Goal: Task Accomplishment & Management: Complete application form

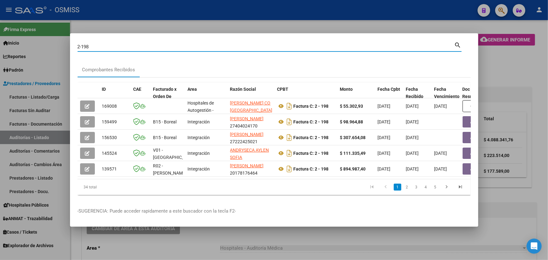
scroll to position [228, 0]
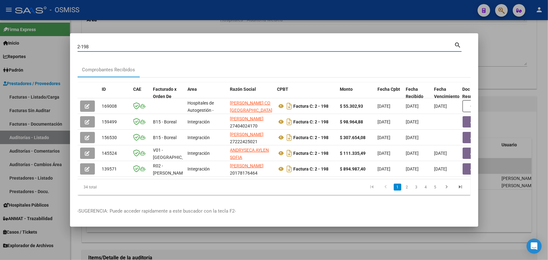
drag, startPoint x: 102, startPoint y: 42, endPoint x: 60, endPoint y: 42, distance: 41.8
click at [60, 42] on div "2-198 Buscar (apellido, dni, cuil, nro traspaso, cuit, obra social) search Comp…" at bounding box center [274, 130] width 548 height 260
type input "2-154"
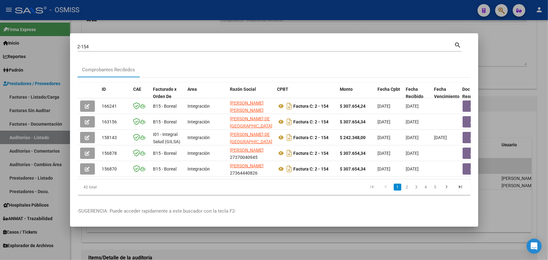
click at [107, 26] on div at bounding box center [274, 130] width 548 height 260
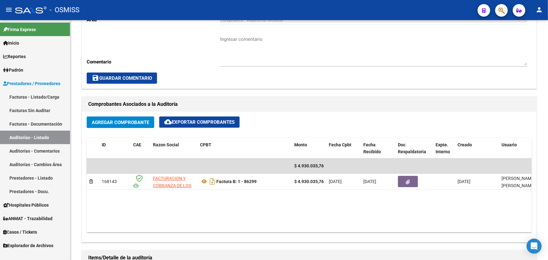
drag, startPoint x: 25, startPoint y: 84, endPoint x: 21, endPoint y: 94, distance: 10.0
click at [25, 84] on span "Prestadores / Proveedores" at bounding box center [31, 83] width 57 height 7
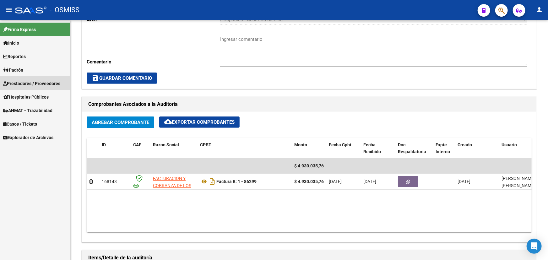
click at [20, 95] on link "Facturas - Listado/Carga" at bounding box center [35, 97] width 70 height 14
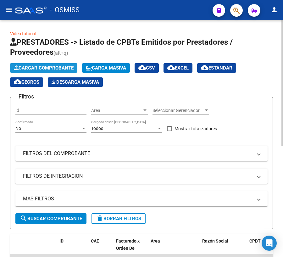
click at [45, 63] on button "Cargar Comprobante" at bounding box center [43, 67] width 67 height 9
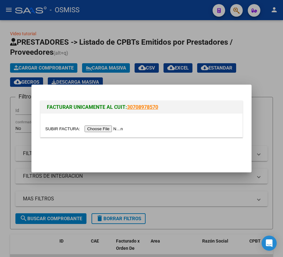
click at [57, 129] on input "file" at bounding box center [84, 128] width 79 height 7
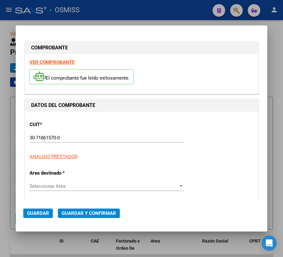
type input "[DATE]"
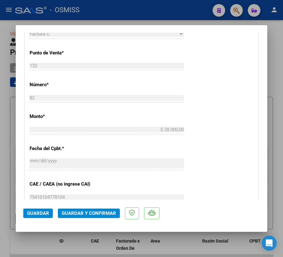
scroll to position [228, 0]
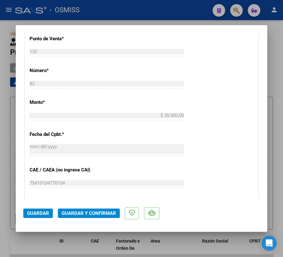
click at [103, 211] on span "Guardar y Confirmar" at bounding box center [89, 213] width 54 height 6
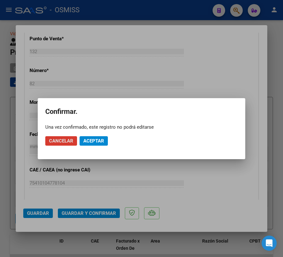
click at [98, 142] on span "Aceptar" at bounding box center [93, 141] width 21 height 6
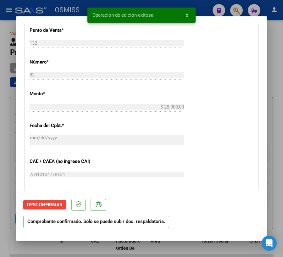
click at [197, 248] on div at bounding box center [141, 128] width 283 height 257
type input "$ 0,00"
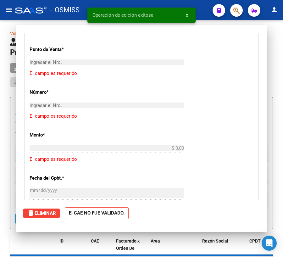
scroll to position [0, 0]
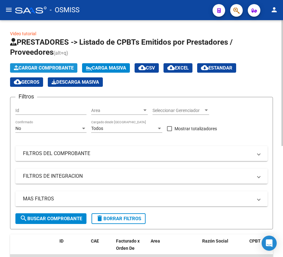
click at [62, 66] on span "Cargar Comprobante" at bounding box center [44, 68] width 60 height 6
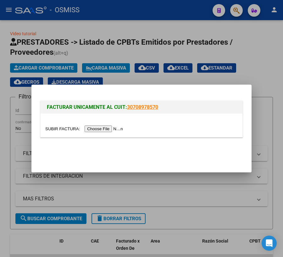
click at [56, 127] on input "file" at bounding box center [84, 128] width 79 height 7
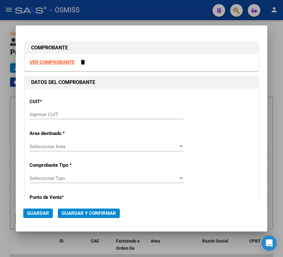
click at [39, 115] on input "Ingresar CUIT" at bounding box center [107, 114] width 154 height 6
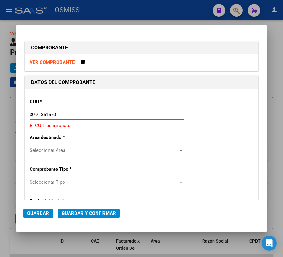
type input "30-71861570-0"
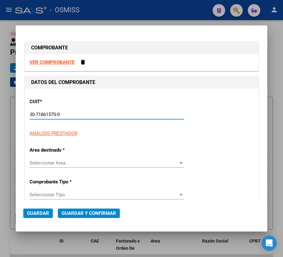
type input "132"
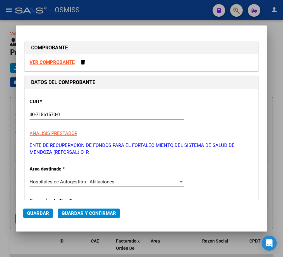
type input "30-71861570-0"
click at [60, 64] on strong "VER COMPROBANTE" at bounding box center [52, 62] width 45 height 6
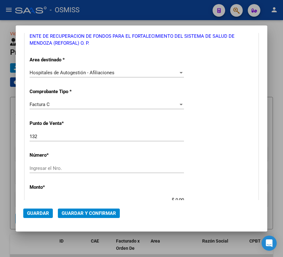
scroll to position [114, 0]
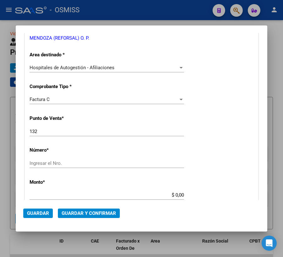
click at [65, 104] on div "Factura C Seleccionar Tipo" at bounding box center [107, 99] width 154 height 9
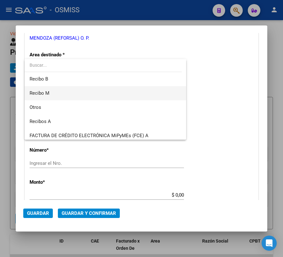
scroll to position [143, 0]
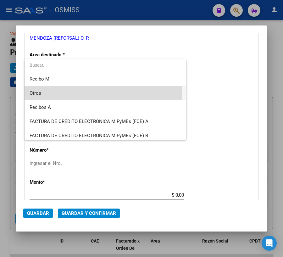
click at [42, 94] on span "Otros" at bounding box center [105, 93] width 151 height 14
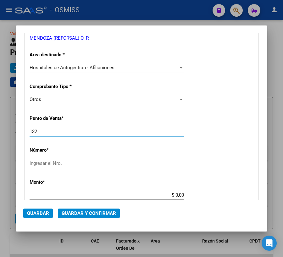
drag, startPoint x: 41, startPoint y: 132, endPoint x: 8, endPoint y: 131, distance: 33.3
click at [8, 131] on div "COMPROBANTE VER COMPROBANTE DATOS DEL COMPROBANTE CUIT * 30-71861570-0 Ingresar…" at bounding box center [141, 128] width 283 height 257
type input "0"
click at [43, 158] on div "Ingresar el Nro." at bounding box center [107, 162] width 154 height 9
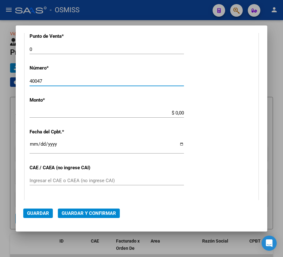
scroll to position [200, 0]
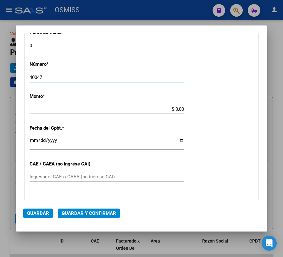
type input "40047"
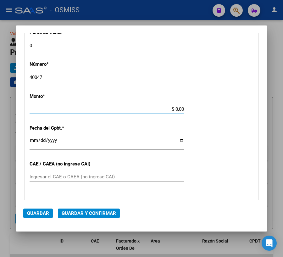
drag, startPoint x: 172, startPoint y: 108, endPoint x: 200, endPoint y: 107, distance: 27.7
click at [200, 107] on div "CUIT * 30-71861570-0 Ingresar CUIT ANALISIS PRESTADOR ENTE DE RECUPERACION DE F…" at bounding box center [141, 115] width 233 height 452
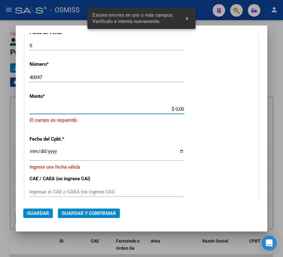
scroll to position [189, 0]
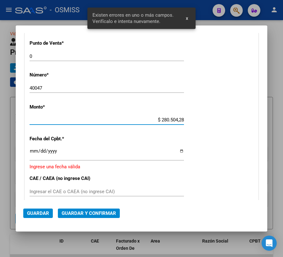
type input "$ 2.805.042,87"
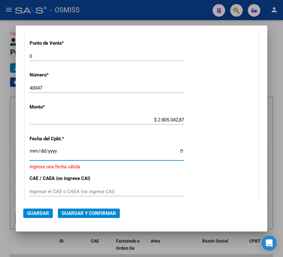
click at [177, 151] on input "Ingresar la fecha" at bounding box center [107, 153] width 154 height 10
type input "[DATE]"
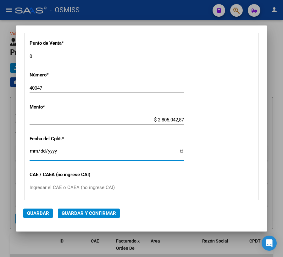
click at [87, 213] on span "Guardar y Confirmar" at bounding box center [89, 213] width 54 height 6
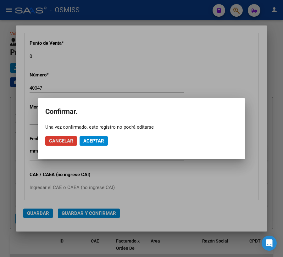
click at [87, 141] on span "Aceptar" at bounding box center [93, 141] width 21 height 6
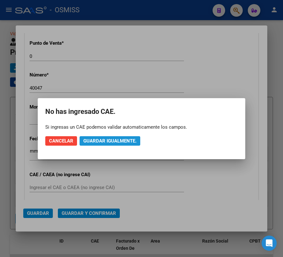
click at [100, 140] on span "Guardar igualmente." at bounding box center [109, 141] width 53 height 6
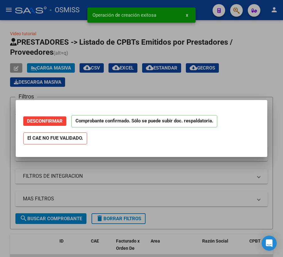
scroll to position [0, 0]
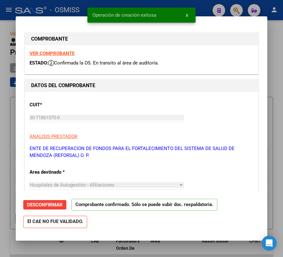
type input "[DATE]"
click at [174, 246] on div at bounding box center [141, 128] width 283 height 257
type input "$ 0,00"
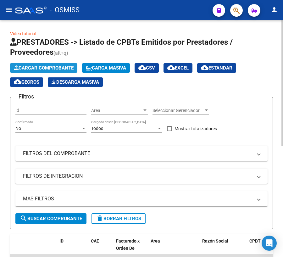
click at [35, 69] on span "Cargar Comprobante" at bounding box center [44, 68] width 60 height 6
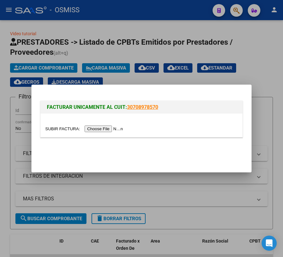
click at [56, 129] on input "file" at bounding box center [84, 128] width 79 height 7
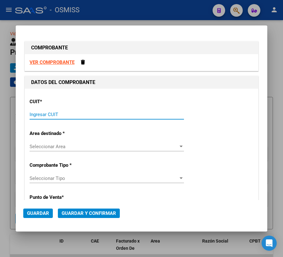
click at [39, 116] on input "Ingresar CUIT" at bounding box center [107, 114] width 154 height 6
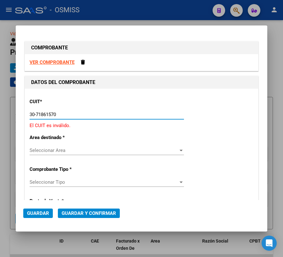
type input "30-71861570-0"
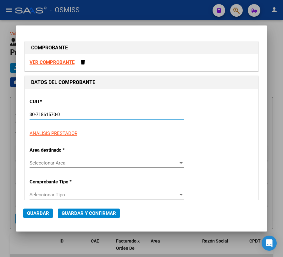
type input "0"
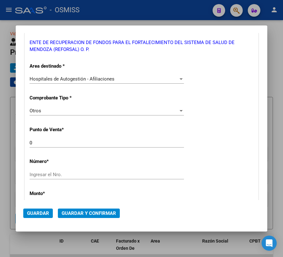
scroll to position [114, 0]
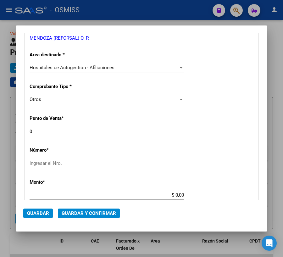
type input "30-71861570-0"
click at [68, 162] on input "Ingresar el Nro." at bounding box center [107, 163] width 154 height 6
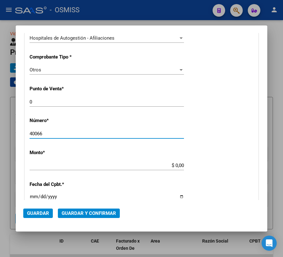
scroll to position [171, 0]
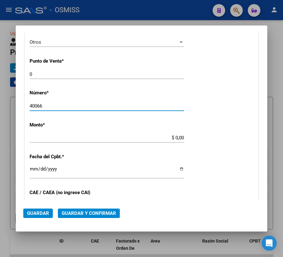
type input "40066"
drag, startPoint x: 172, startPoint y: 138, endPoint x: 193, endPoint y: 138, distance: 20.4
click at [193, 138] on div "CUIT * 30-71861570-0 Ingresar CUIT ANALISIS PRESTADOR ENTE DE RECUPERACION DE F…" at bounding box center [141, 143] width 233 height 452
type input "$ 30.000,00"
click at [178, 166] on input "Ingresar la fecha" at bounding box center [107, 171] width 154 height 10
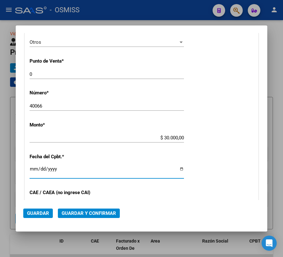
type input "[DATE]"
click at [87, 213] on span "Guardar y Confirmar" at bounding box center [89, 213] width 54 height 6
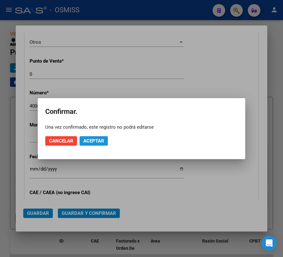
click at [100, 140] on span "Aceptar" at bounding box center [93, 141] width 21 height 6
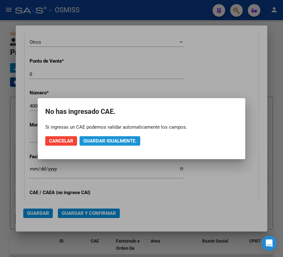
click at [111, 141] on span "Guardar igualmente." at bounding box center [109, 141] width 53 height 6
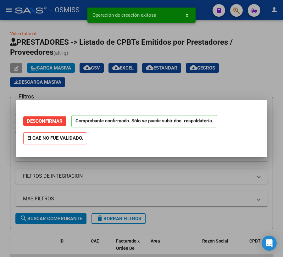
scroll to position [0, 0]
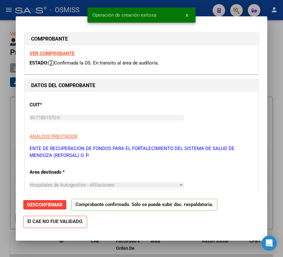
type input "[DATE]"
click at [175, 245] on div at bounding box center [141, 128] width 283 height 257
type input "$ 0,00"
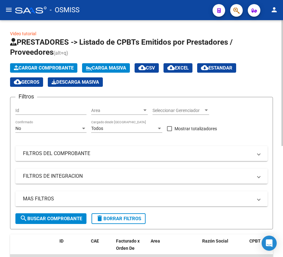
click at [22, 68] on span "Cargar Comprobante" at bounding box center [44, 68] width 60 height 6
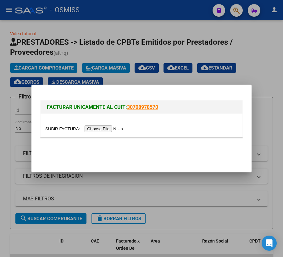
click at [50, 128] on input "file" at bounding box center [84, 128] width 79 height 7
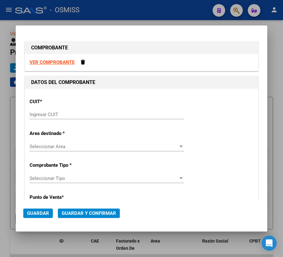
click at [46, 116] on input "Ingresar CUIT" at bounding box center [107, 114] width 154 height 6
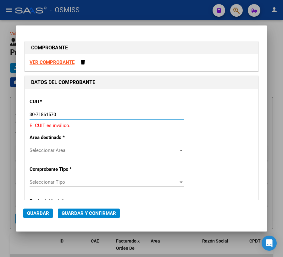
type input "30-71861570-0"
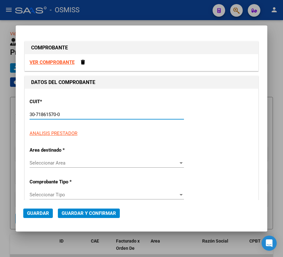
type input "0"
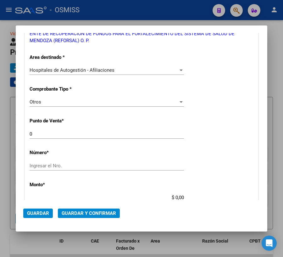
scroll to position [114, 0]
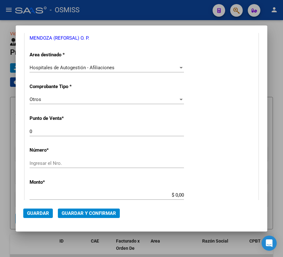
type input "30-71861570-0"
click at [80, 163] on input "Ingresar el Nro." at bounding box center [107, 163] width 154 height 6
type input "40160"
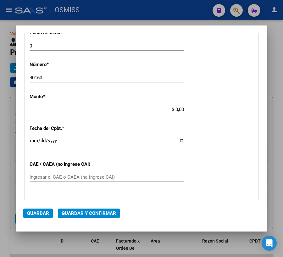
scroll to position [200, 0]
drag, startPoint x: 174, startPoint y: 109, endPoint x: 188, endPoint y: 108, distance: 14.8
click at [188, 108] on div "CUIT * 30-71861570-0 Ingresar CUIT ANALISIS PRESTADOR ENTE DE RECUPERACION DE F…" at bounding box center [141, 115] width 233 height 452
drag, startPoint x: 171, startPoint y: 109, endPoint x: 196, endPoint y: 109, distance: 24.2
click at [196, 109] on div "CUIT * 30-71861570-0 Ingresar CUIT ANALISIS PRESTADOR ENTE DE RECUPERACION DE F…" at bounding box center [141, 115] width 233 height 452
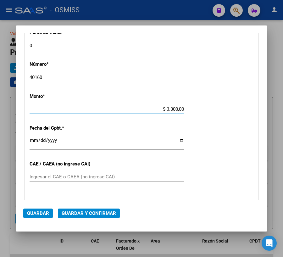
type input "$ 33.000,00"
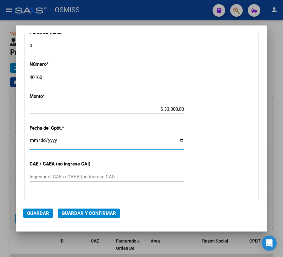
click at [176, 139] on input "Ingresar la fecha" at bounding box center [107, 143] width 154 height 10
type input "[DATE]"
click at [74, 210] on span "Guardar y Confirmar" at bounding box center [89, 213] width 54 height 6
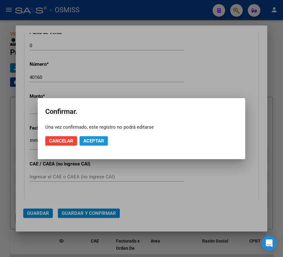
click at [91, 140] on span "Aceptar" at bounding box center [93, 141] width 21 height 6
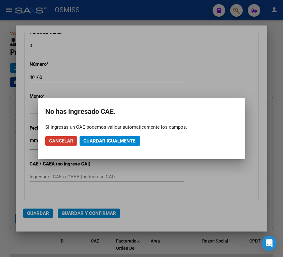
click at [124, 138] on span "Guardar igualmente." at bounding box center [109, 141] width 53 height 6
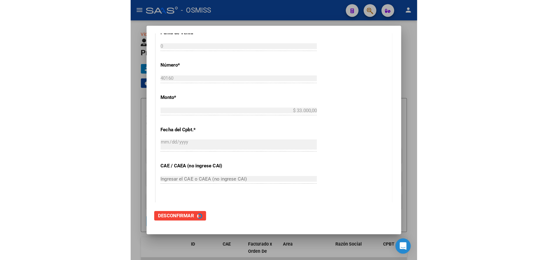
scroll to position [0, 0]
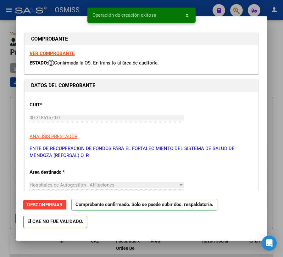
type input "[DATE]"
click at [93, 249] on div at bounding box center [141, 128] width 283 height 257
type input "$ 0,00"
